Goal: Register for event/course

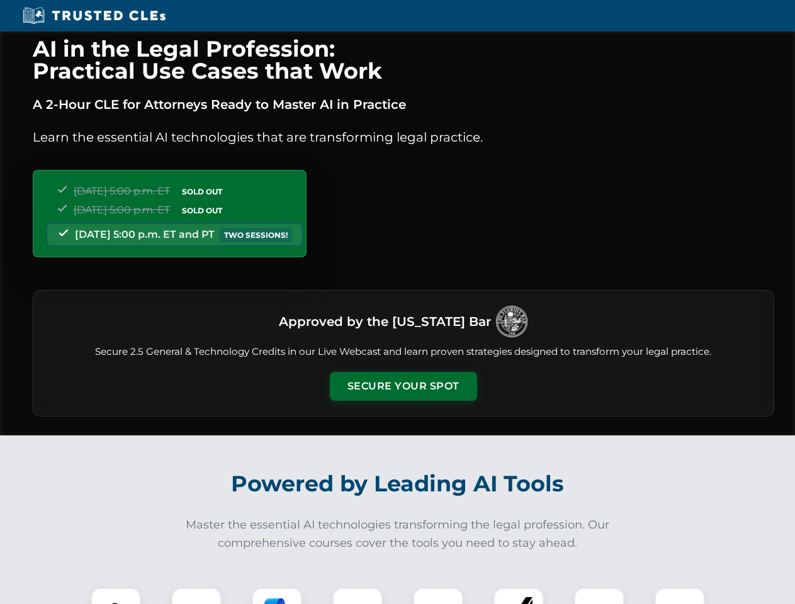
click at [403, 387] on button "Secure Your Spot" at bounding box center [403, 386] width 147 height 29
click at [116, 596] on img at bounding box center [116, 613] width 37 height 37
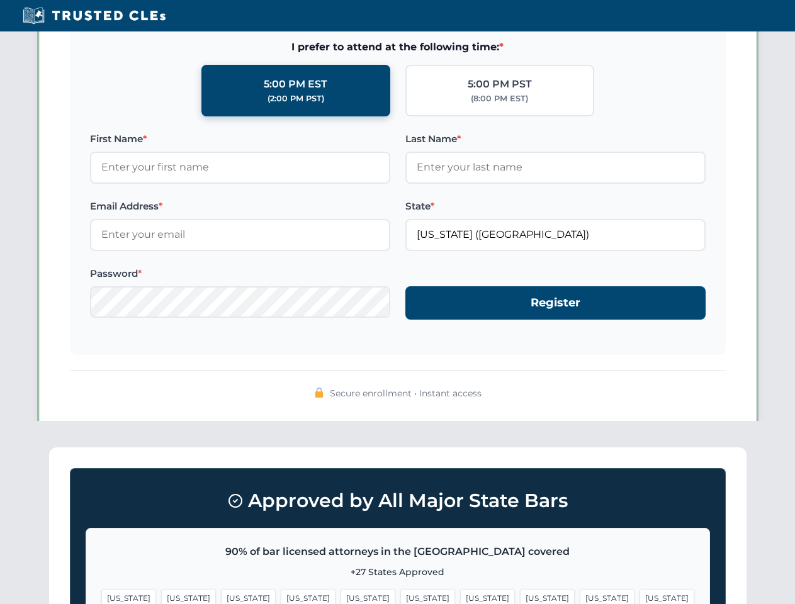
click at [580, 596] on span "[US_STATE]" at bounding box center [607, 598] width 55 height 18
